Goal: Task Accomplishment & Management: Use online tool/utility

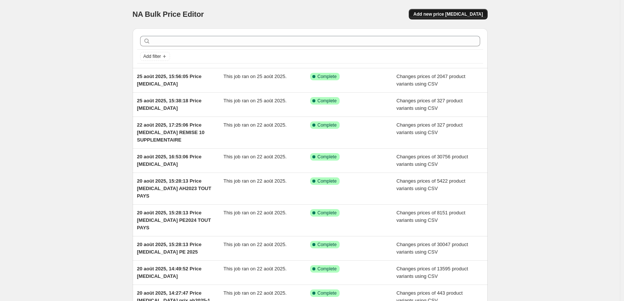
click at [460, 12] on span "Add new price [MEDICAL_DATA]" at bounding box center [447, 14] width 69 height 6
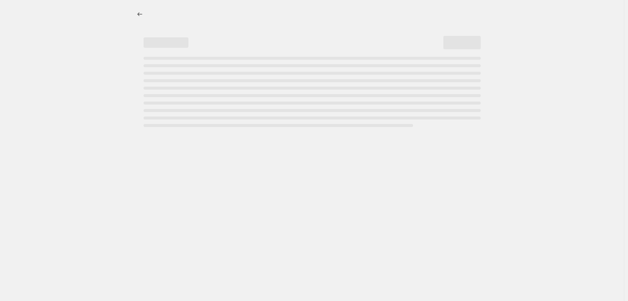
select select "percentage"
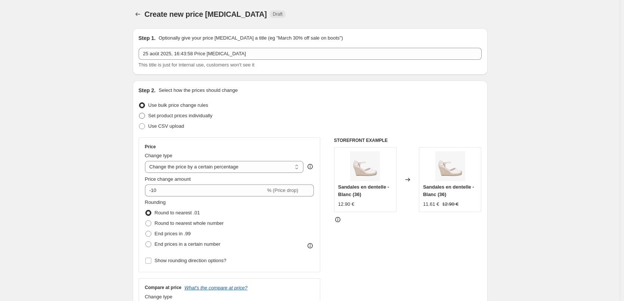
click at [149, 116] on label "Set product prices individually" at bounding box center [176, 116] width 74 height 10
click at [139, 113] on input "Set product prices individually" at bounding box center [139, 113] width 0 height 0
radio input "true"
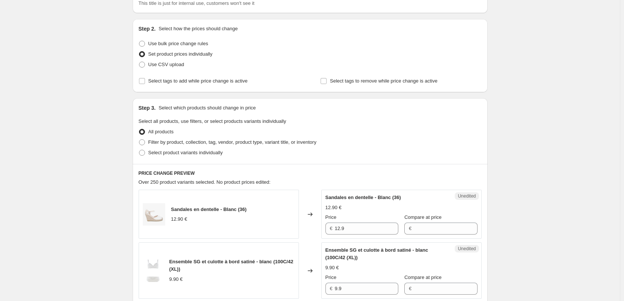
scroll to position [75, 0]
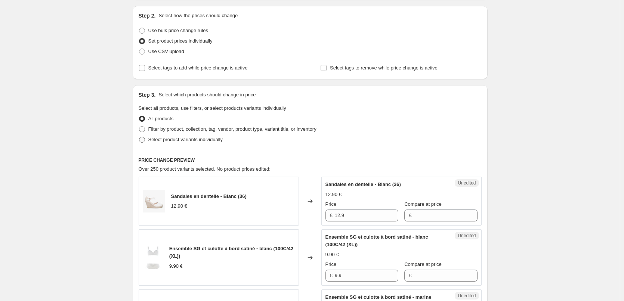
click at [144, 140] on span at bounding box center [142, 140] width 6 height 6
click at [139, 137] on input "Select product variants individually" at bounding box center [139, 137] width 0 height 0
radio input "true"
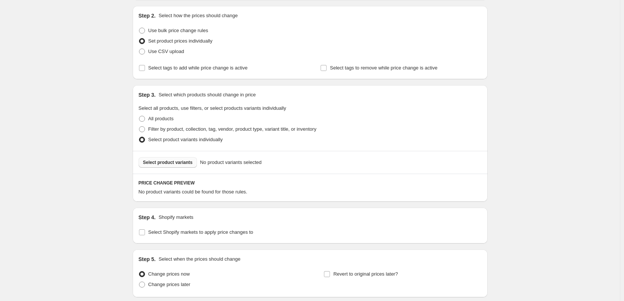
click at [171, 164] on span "Select product variants" at bounding box center [168, 163] width 50 height 6
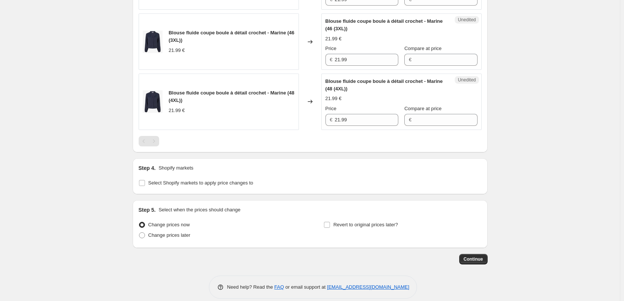
scroll to position [570, 0]
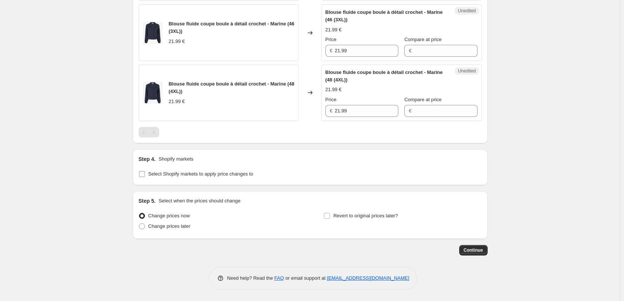
click at [145, 173] on input "Select Shopify markets to apply price changes to" at bounding box center [142, 174] width 6 height 6
checkbox input "true"
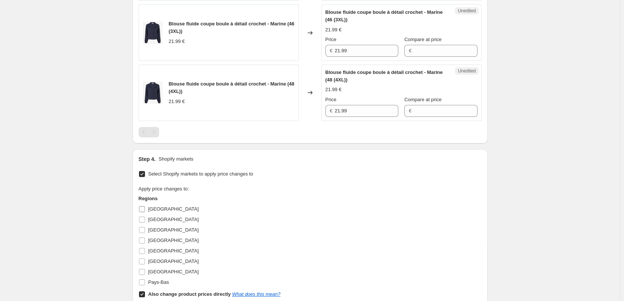
click at [143, 208] on input "[GEOGRAPHIC_DATA]" at bounding box center [142, 209] width 6 height 6
checkbox input "true"
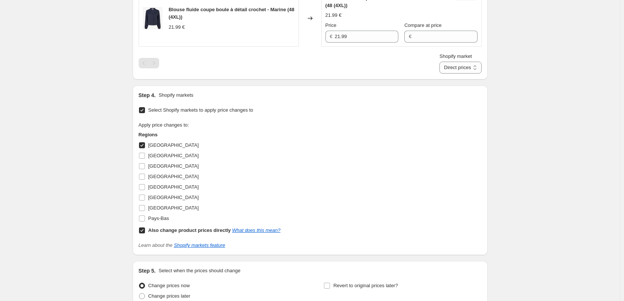
scroll to position [645, 0]
click at [144, 230] on input "Also change product prices directly What does this mean?" at bounding box center [142, 230] width 6 height 6
checkbox input "false"
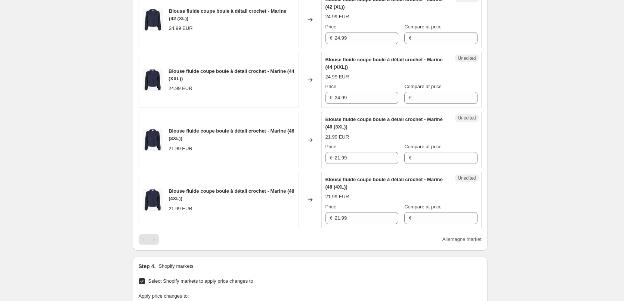
scroll to position [458, 0]
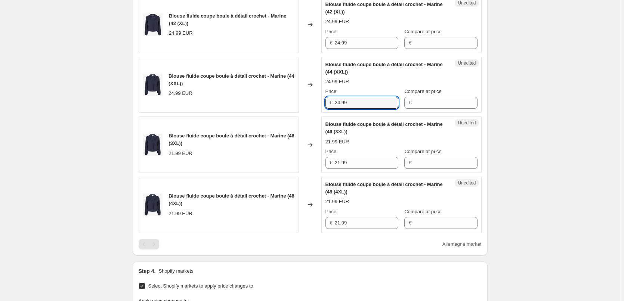
drag, startPoint x: 355, startPoint y: 100, endPoint x: 323, endPoint y: 98, distance: 31.8
click at [323, 98] on div "Unedited Blouse fluide coupe boule à détail crochet - Marine (44 (XXL)) 24.99 E…" at bounding box center [401, 85] width 160 height 56
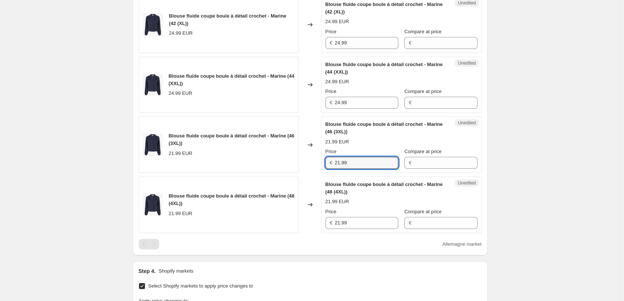
click at [301, 163] on div "Blouse fluide coupe boule à détail crochet - Marine (46 (3XL)) 21.99 EUR Change…" at bounding box center [310, 145] width 343 height 56
paste input "4"
type input "24.99"
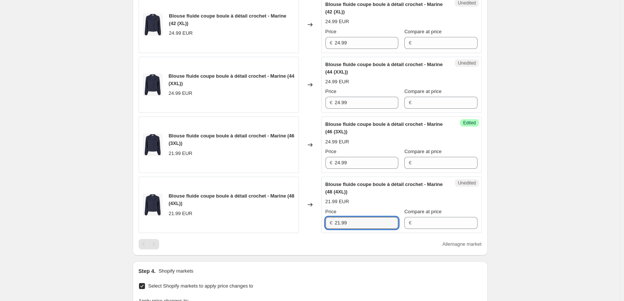
drag, startPoint x: 320, startPoint y: 224, endPoint x: 327, endPoint y: 241, distance: 17.9
click at [316, 224] on div "Blouse fluide coupe boule à détail crochet - Marine (48 (4XL)) 21.99 EUR Change…" at bounding box center [310, 205] width 343 height 56
paste input "4"
type input "24.99"
click at [333, 248] on div "Allemagne market" at bounding box center [310, 244] width 343 height 10
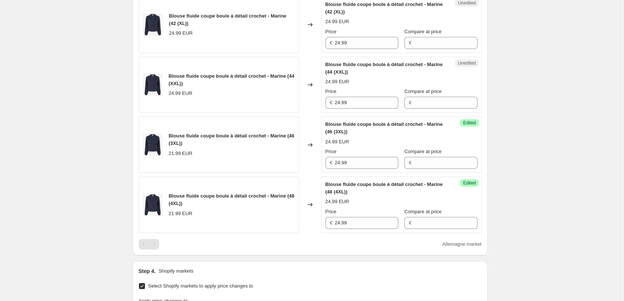
click at [552, 222] on div "Create new price [MEDICAL_DATA]. This page is ready Create new price [MEDICAL_D…" at bounding box center [310, 44] width 620 height 1005
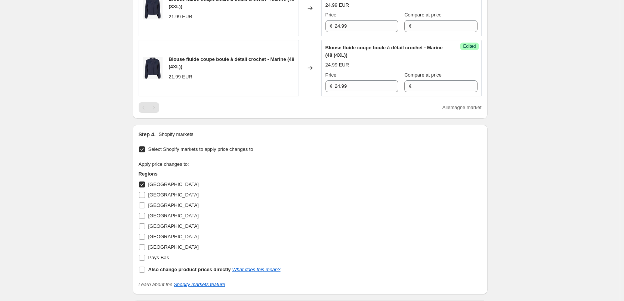
scroll to position [607, 0]
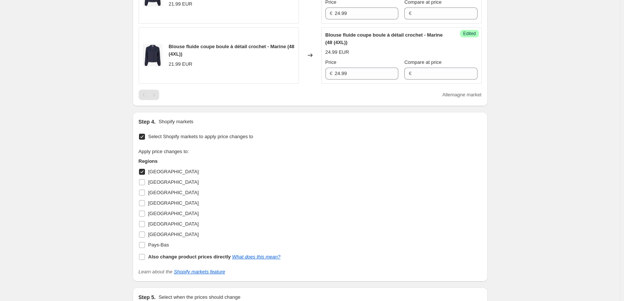
click at [145, 172] on input "[GEOGRAPHIC_DATA]" at bounding box center [142, 172] width 6 height 6
checkbox input "false"
click at [145, 181] on input "[GEOGRAPHIC_DATA]" at bounding box center [142, 182] width 6 height 6
checkbox input "true"
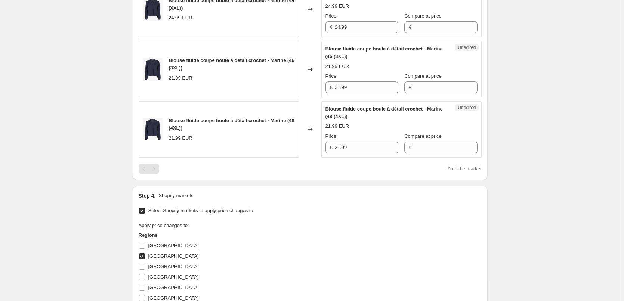
scroll to position [533, 0]
drag, startPoint x: 323, startPoint y: 25, endPoint x: 301, endPoint y: 25, distance: 21.7
click at [301, 25] on div "Blouse fluide coupe boule à détail crochet - Marine (44 (XXL)) 24.99 EUR Change…" at bounding box center [310, 10] width 343 height 56
drag, startPoint x: 373, startPoint y: 89, endPoint x: 283, endPoint y: 89, distance: 90.4
click at [283, 89] on div "Blouse fluide coupe boule à détail crochet - Marine (46 (3XL)) 21.99 EUR Change…" at bounding box center [310, 70] width 343 height 56
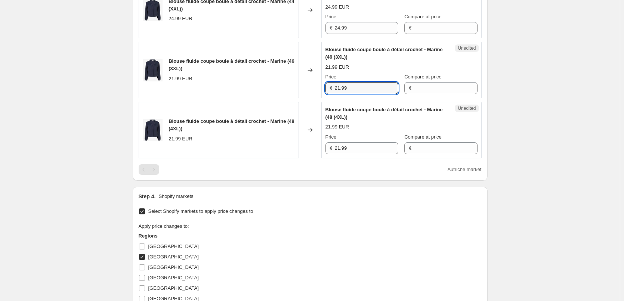
paste input "4"
type input "24.99"
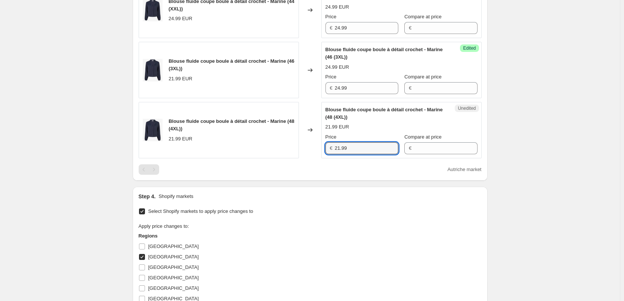
drag, startPoint x: 326, startPoint y: 148, endPoint x: 319, endPoint y: 148, distance: 6.7
click at [319, 148] on div "Blouse fluide coupe boule à détail crochet - Marine (48 (4XL)) 21.99 EUR Change…" at bounding box center [310, 130] width 343 height 56
paste input "4"
type input "24.99"
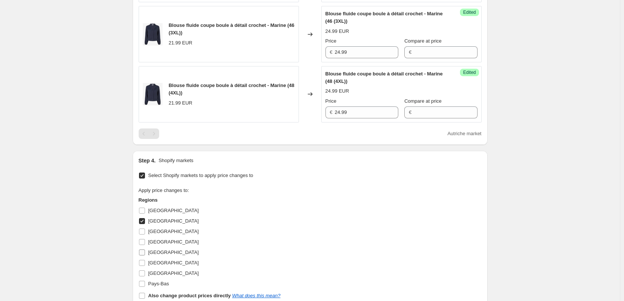
scroll to position [607, 0]
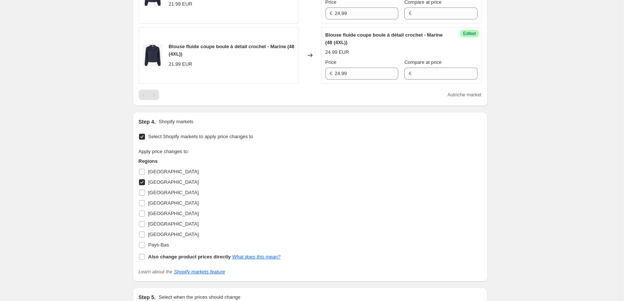
click at [143, 182] on input "[GEOGRAPHIC_DATA]" at bounding box center [142, 182] width 6 height 6
checkbox input "false"
click at [143, 194] on input "[GEOGRAPHIC_DATA]" at bounding box center [142, 193] width 6 height 6
checkbox input "true"
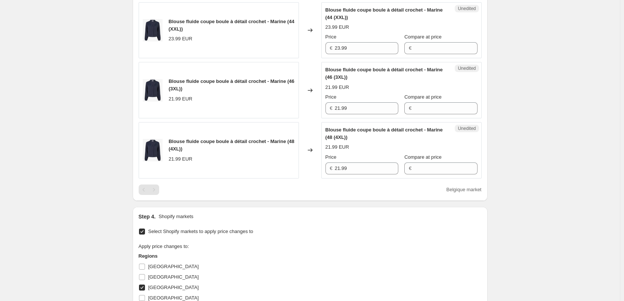
scroll to position [495, 0]
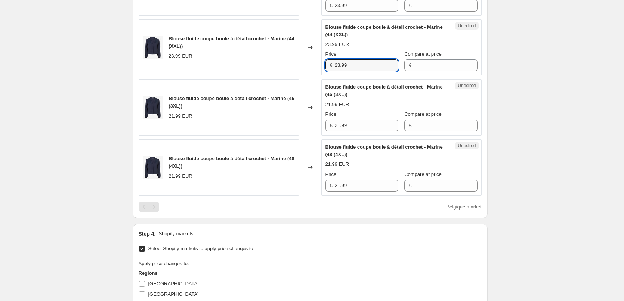
drag, startPoint x: 342, startPoint y: 64, endPoint x: 294, endPoint y: 65, distance: 47.8
click at [294, 65] on div "Blouse fluide coupe boule à détail crochet - Marine (44 (XXL)) 23.99 EUR Change…" at bounding box center [310, 47] width 343 height 56
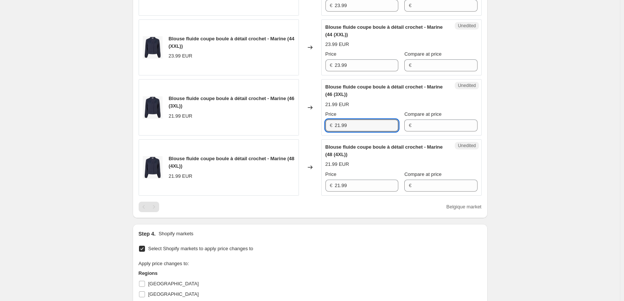
drag, startPoint x: 315, startPoint y: 124, endPoint x: 335, endPoint y: 158, distance: 39.1
click at [307, 124] on div "Blouse fluide coupe boule à détail crochet - Marine (46 (3XL)) 21.99 EUR Change…" at bounding box center [310, 107] width 343 height 56
paste input "3"
type input "23.99"
drag, startPoint x: 344, startPoint y: 183, endPoint x: 318, endPoint y: 183, distance: 26.9
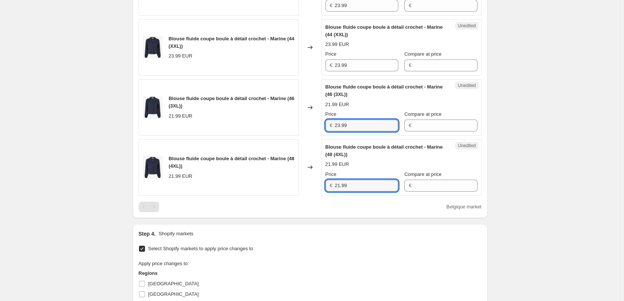
click at [318, 183] on div "Blouse fluide coupe boule à détail crochet - Marine (48 (4XL)) 21.99 EUR Change…" at bounding box center [310, 167] width 343 height 56
paste input "3"
type input "23.99"
click at [535, 205] on div "Create new price [MEDICAL_DATA]. This page is ready Create new price [MEDICAL_D…" at bounding box center [310, 7] width 620 height 1005
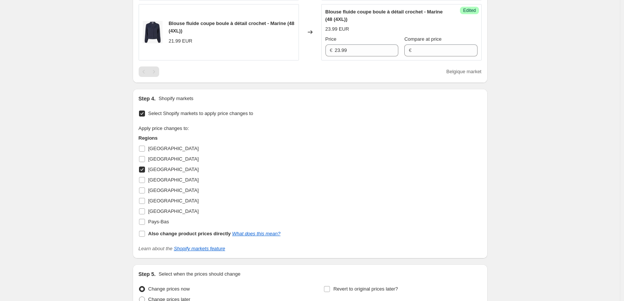
scroll to position [645, 0]
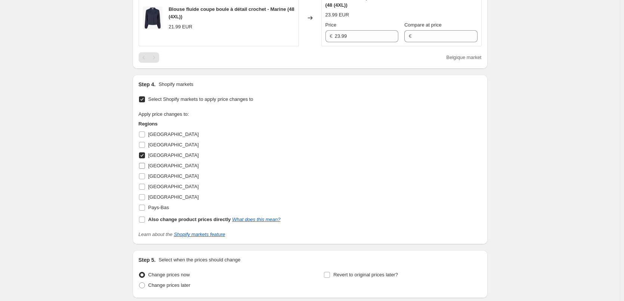
click at [142, 167] on input "[GEOGRAPHIC_DATA]" at bounding box center [142, 166] width 6 height 6
checkbox input "true"
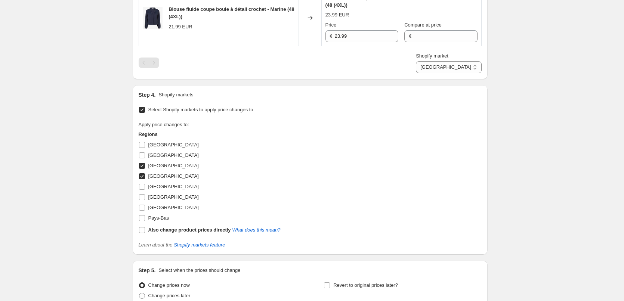
click at [143, 166] on input "[GEOGRAPHIC_DATA]" at bounding box center [142, 166] width 6 height 6
checkbox input "false"
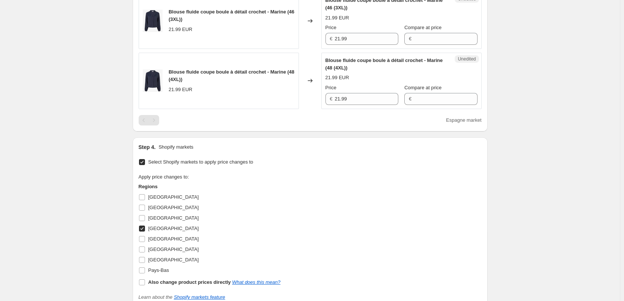
scroll to position [704, 0]
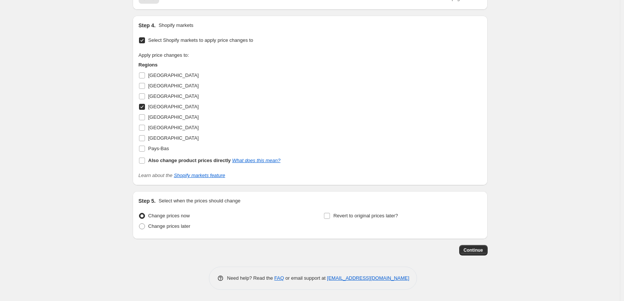
click at [144, 107] on input "[GEOGRAPHIC_DATA]" at bounding box center [142, 107] width 6 height 6
checkbox input "false"
click at [144, 126] on input "[GEOGRAPHIC_DATA]" at bounding box center [142, 128] width 6 height 6
checkbox input "true"
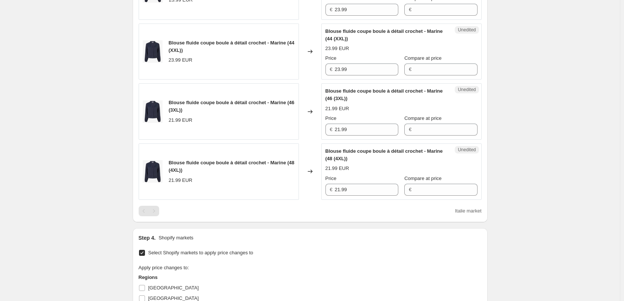
scroll to position [480, 0]
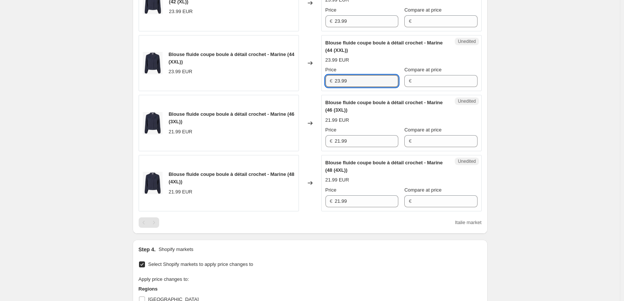
drag, startPoint x: 331, startPoint y: 80, endPoint x: 286, endPoint y: 85, distance: 45.9
click at [284, 80] on div "Blouse fluide coupe boule à détail crochet - Marine (44 (XXL)) 23.99 EUR Change…" at bounding box center [310, 63] width 343 height 56
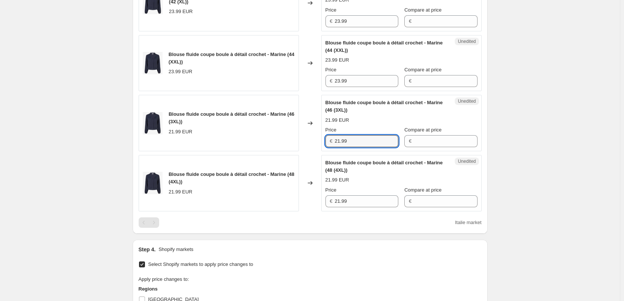
drag, startPoint x: 349, startPoint y: 143, endPoint x: 314, endPoint y: 153, distance: 36.3
click at [307, 142] on div "Blouse fluide coupe boule à détail crochet - Marine (46 (3XL)) 21.99 EUR Change…" at bounding box center [310, 123] width 343 height 56
paste input "3"
type input "23.99"
drag, startPoint x: 327, startPoint y: 201, endPoint x: 312, endPoint y: 201, distance: 14.6
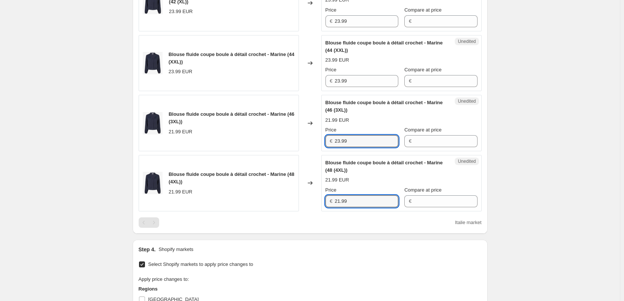
click at [312, 201] on div "Blouse fluide coupe boule à détail crochet - Marine (48 (4XL)) 21.99 EUR Change…" at bounding box center [310, 183] width 343 height 56
paste input "3"
type input "23.99"
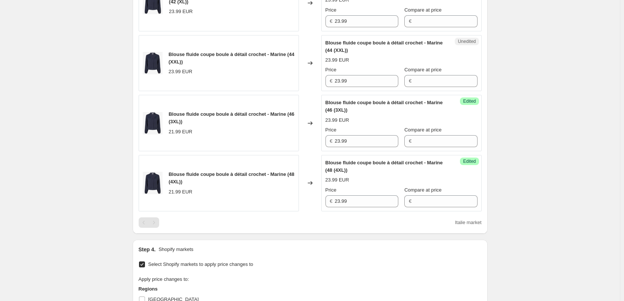
click at [536, 228] on div "Create new price [MEDICAL_DATA]. This page is ready Create new price [MEDICAL_D…" at bounding box center [310, 22] width 620 height 1005
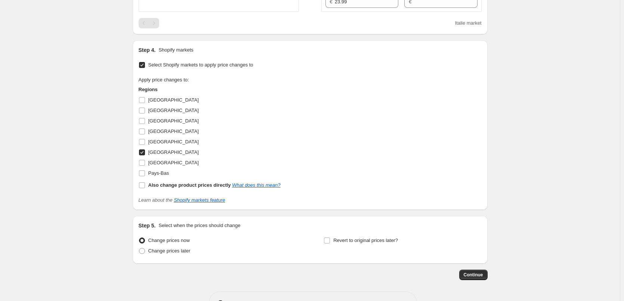
scroll to position [704, 0]
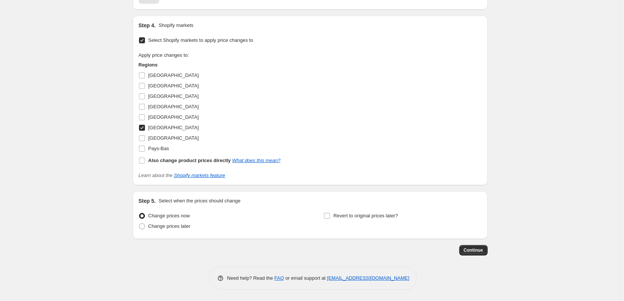
click at [144, 128] on input "[GEOGRAPHIC_DATA]" at bounding box center [142, 128] width 6 height 6
checkbox input "false"
click at [143, 138] on input "[GEOGRAPHIC_DATA]" at bounding box center [142, 138] width 6 height 6
checkbox input "true"
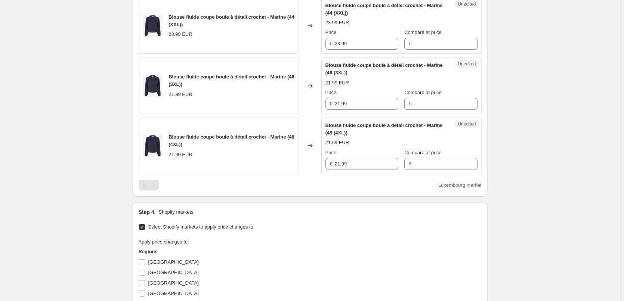
scroll to position [442, 0]
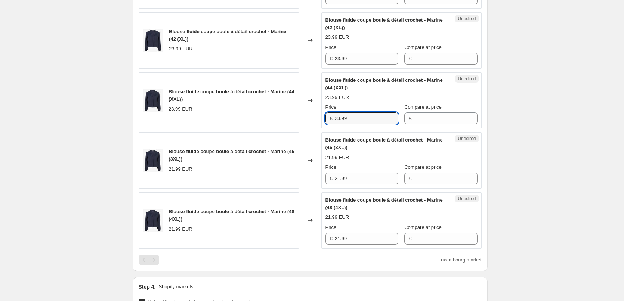
drag, startPoint x: 300, startPoint y: 119, endPoint x: 294, endPoint y: 120, distance: 6.9
click at [293, 119] on div "Blouse fluide coupe boule à détail crochet - Marine (44 (XXL)) 23.99 EUR Change…" at bounding box center [310, 100] width 343 height 56
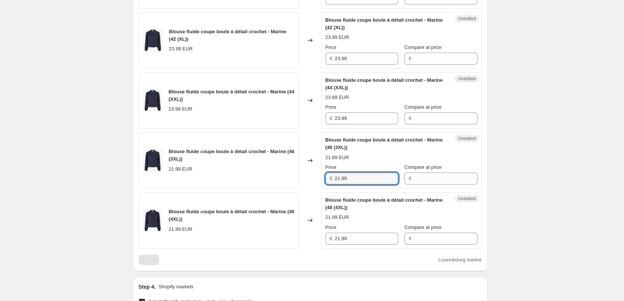
drag, startPoint x: 325, startPoint y: 178, endPoint x: 337, endPoint y: 218, distance: 41.7
click at [304, 178] on div "Blouse fluide coupe boule à détail crochet - Marine (46 (3XL)) 21.99 EUR Change…" at bounding box center [310, 160] width 343 height 56
paste input "3"
type input "23.99"
drag, startPoint x: 339, startPoint y: 238, endPoint x: 302, endPoint y: 237, distance: 36.6
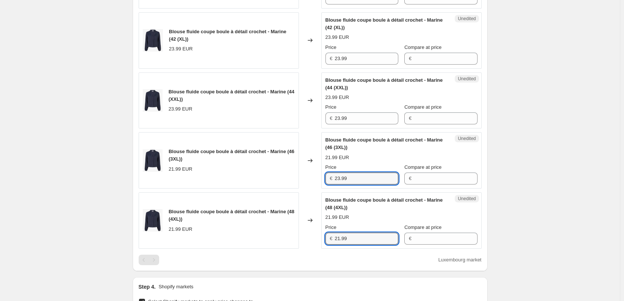
click at [302, 237] on div "Blouse fluide coupe boule à détail crochet - Marine (48 (4XL)) 21.99 EUR Change…" at bounding box center [310, 220] width 343 height 56
paste input "3"
type input "23.99"
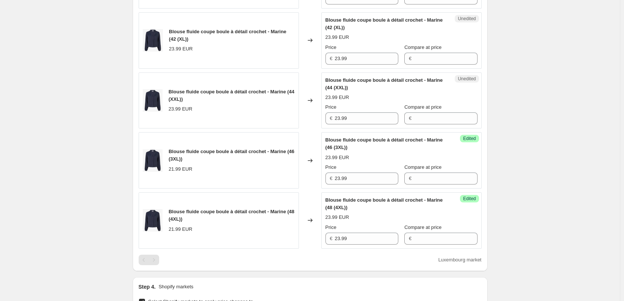
click at [538, 232] on div "Create new price [MEDICAL_DATA]. This page is ready Create new price [MEDICAL_D…" at bounding box center [310, 60] width 620 height 1005
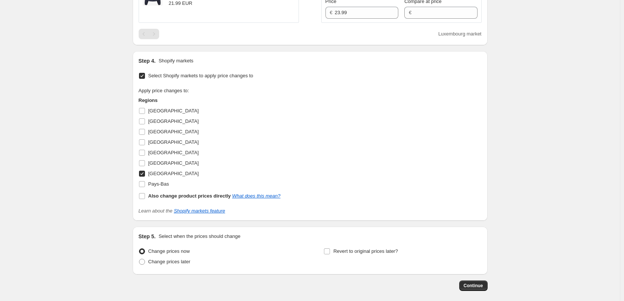
scroll to position [704, 0]
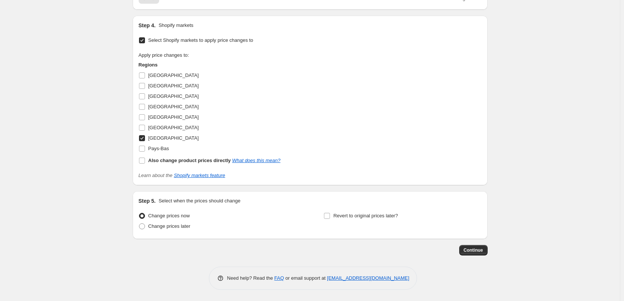
click at [145, 137] on input "[GEOGRAPHIC_DATA]" at bounding box center [142, 138] width 6 height 6
checkbox input "false"
click at [142, 149] on input "Pays-Bas" at bounding box center [142, 149] width 6 height 6
checkbox input "true"
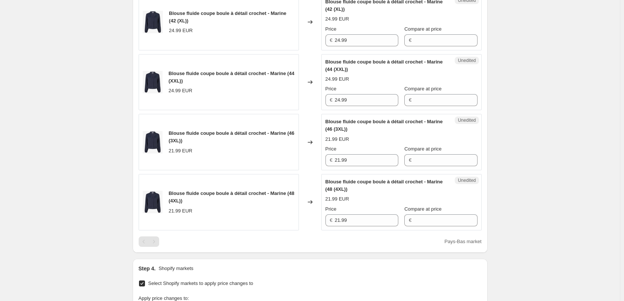
scroll to position [442, 0]
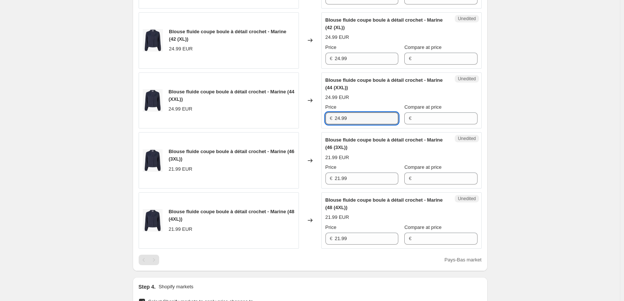
drag, startPoint x: 326, startPoint y: 119, endPoint x: 301, endPoint y: 120, distance: 24.7
click at [303, 118] on div "Blouse fluide coupe boule à détail crochet - Marine (44 (XXL)) 24.99 EUR Change…" at bounding box center [310, 100] width 343 height 56
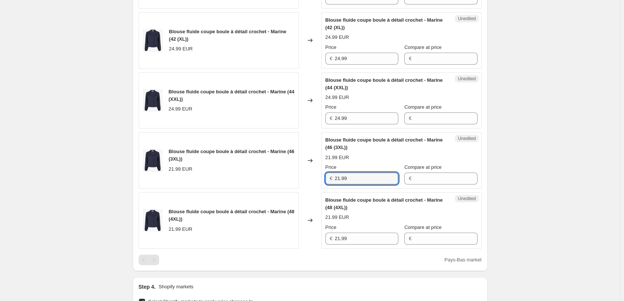
drag, startPoint x: 356, startPoint y: 179, endPoint x: 316, endPoint y: 179, distance: 39.6
click at [316, 179] on div "Blouse fluide coupe boule à détail crochet - Marine (46 (3XL)) 21.99 EUR Change…" at bounding box center [310, 160] width 343 height 56
paste input "4"
type input "24.99"
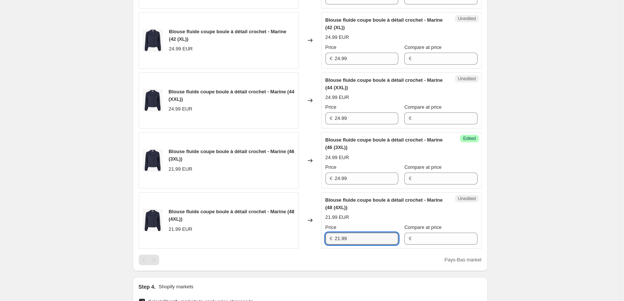
drag, startPoint x: 365, startPoint y: 236, endPoint x: 304, endPoint y: 237, distance: 60.9
click at [304, 237] on div "Blouse fluide coupe boule à détail crochet - Marine (48 (4XL)) 21.99 EUR Change…" at bounding box center [310, 220] width 343 height 56
paste input "4"
type input "24.99"
click at [538, 225] on div "Create new price [MEDICAL_DATA]. This page is ready Create new price [MEDICAL_D…" at bounding box center [310, 60] width 620 height 1005
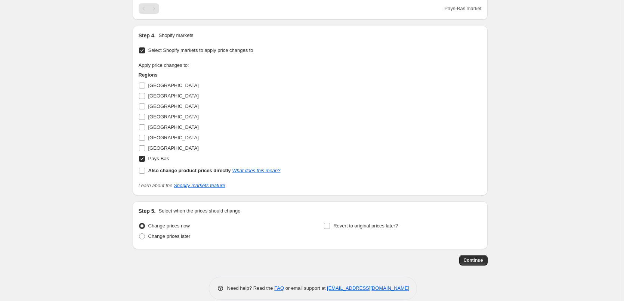
scroll to position [704, 0]
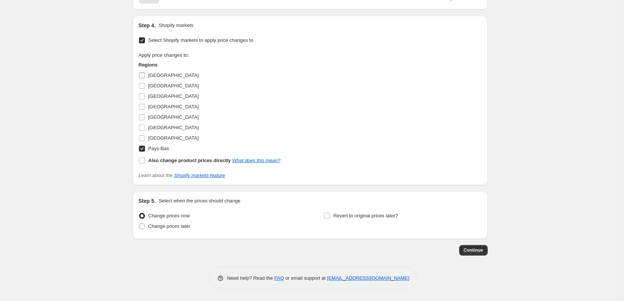
click at [145, 75] on input "[GEOGRAPHIC_DATA]" at bounding box center [142, 75] width 6 height 6
checkbox input "true"
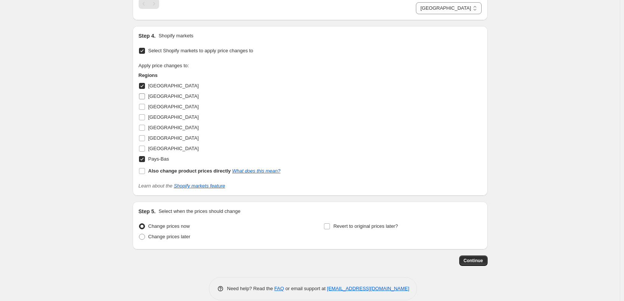
click at [145, 93] on input "[GEOGRAPHIC_DATA]" at bounding box center [142, 96] width 6 height 6
checkbox input "true"
drag, startPoint x: 144, startPoint y: 107, endPoint x: 143, endPoint y: 113, distance: 5.7
click at [143, 107] on input "[GEOGRAPHIC_DATA]" at bounding box center [142, 107] width 6 height 6
checkbox input "true"
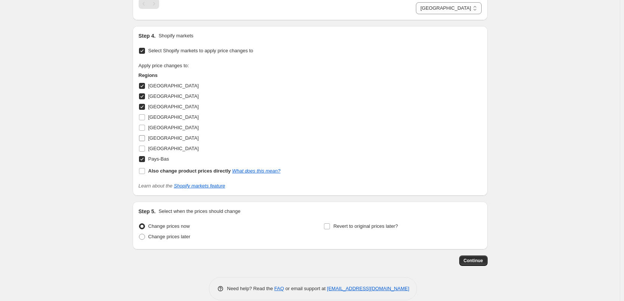
click at [143, 137] on input "[GEOGRAPHIC_DATA]" at bounding box center [142, 138] width 6 height 6
checkbox input "true"
click at [143, 151] on input "[GEOGRAPHIC_DATA]" at bounding box center [142, 149] width 6 height 6
checkbox input "true"
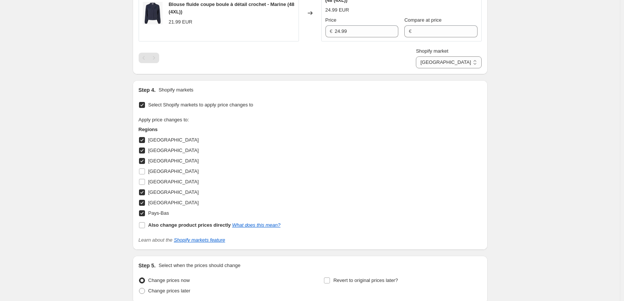
scroll to position [714, 0]
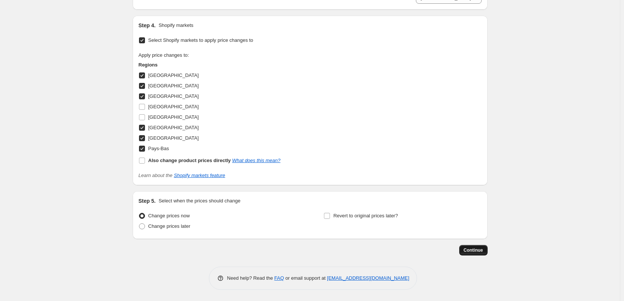
click at [479, 247] on button "Continue" at bounding box center [473, 250] width 28 height 10
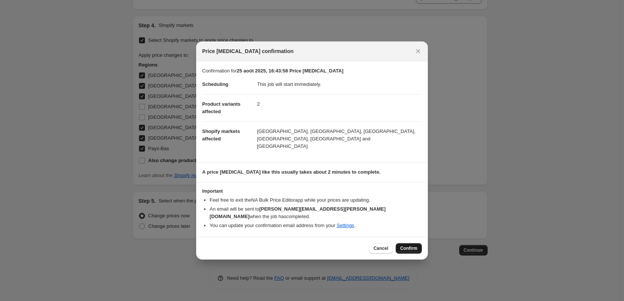
click at [412, 245] on span "Confirm" at bounding box center [408, 248] width 17 height 6
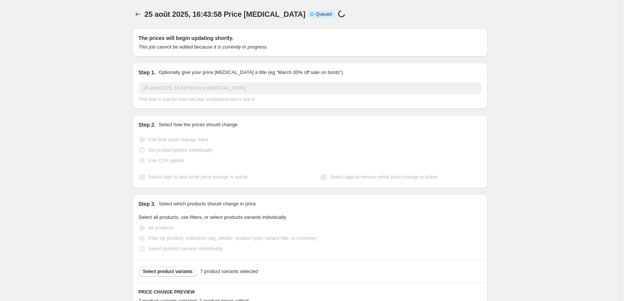
scroll to position [680, 0]
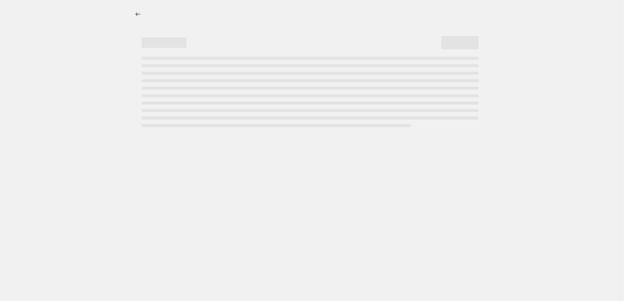
scroll to position [0, 0]
